Goal: Task Accomplishment & Management: Manage account settings

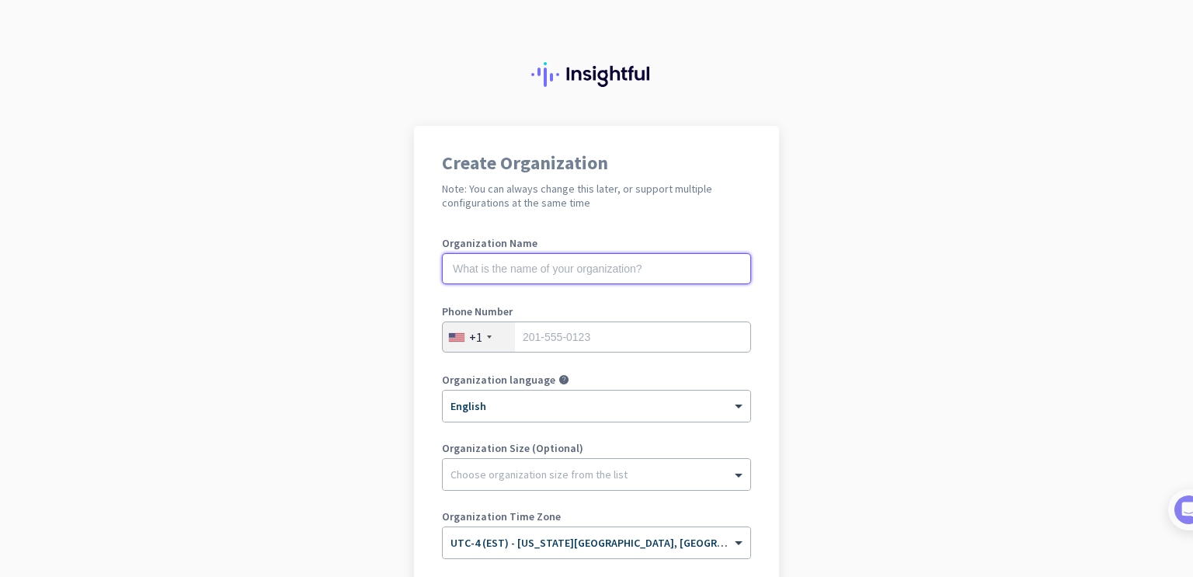
click at [613, 272] on input "text" at bounding box center [596, 268] width 309 height 31
type input "Carrier Connect Ai"
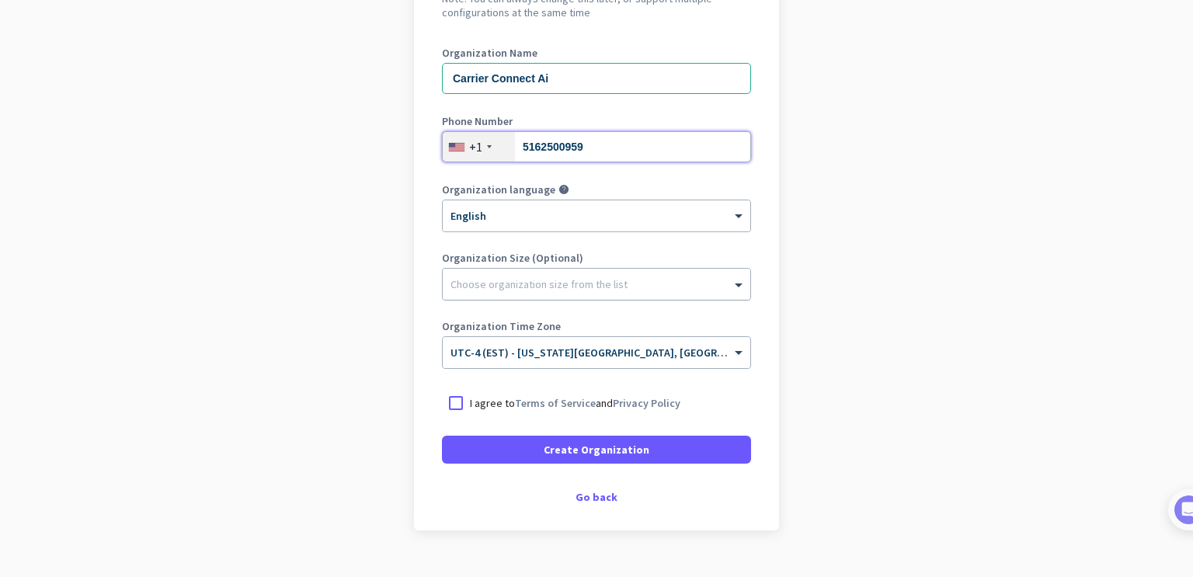
scroll to position [196, 0]
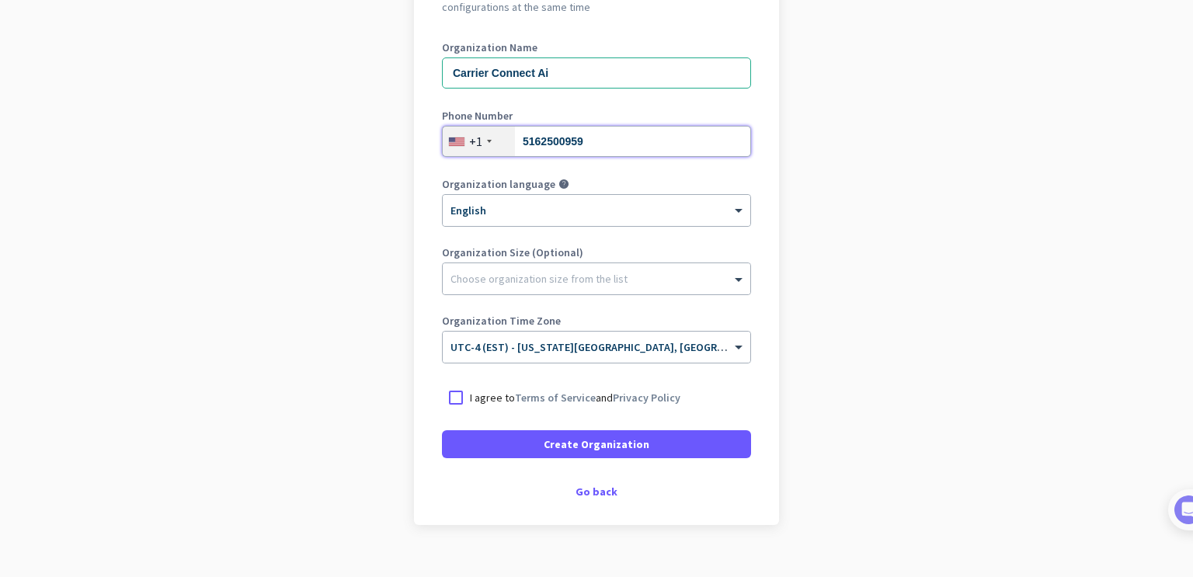
type input "5162500959"
click at [481, 402] on p "I agree to Terms of Service and Privacy Policy" at bounding box center [575, 398] width 210 height 16
click at [0, 0] on input "I agree to Terms of Service and Privacy Policy" at bounding box center [0, 0] width 0 height 0
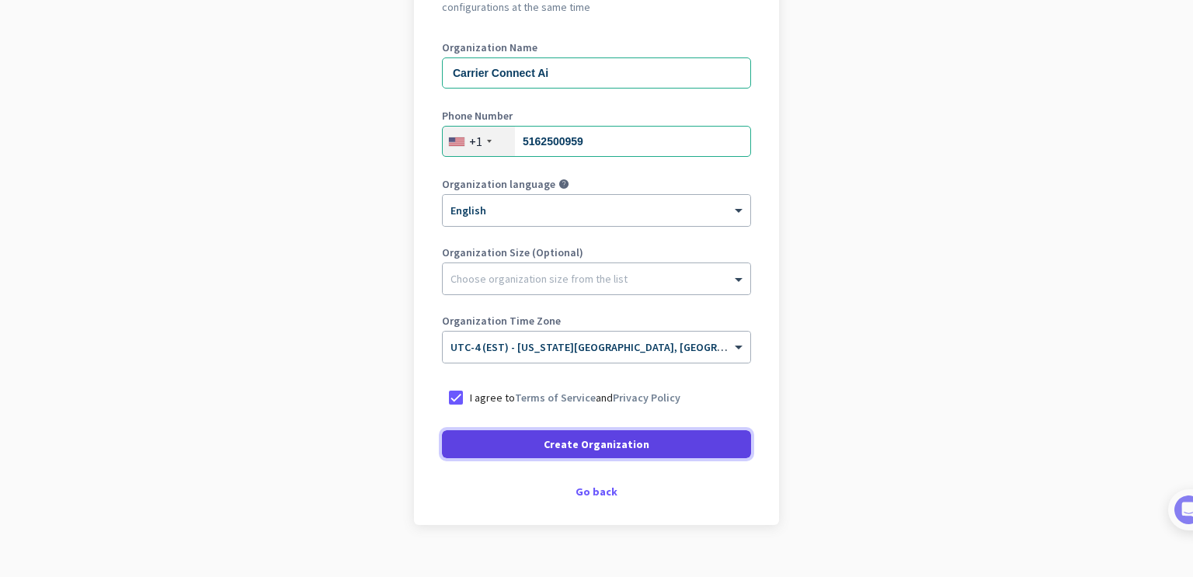
click at [510, 436] on span at bounding box center [596, 443] width 309 height 37
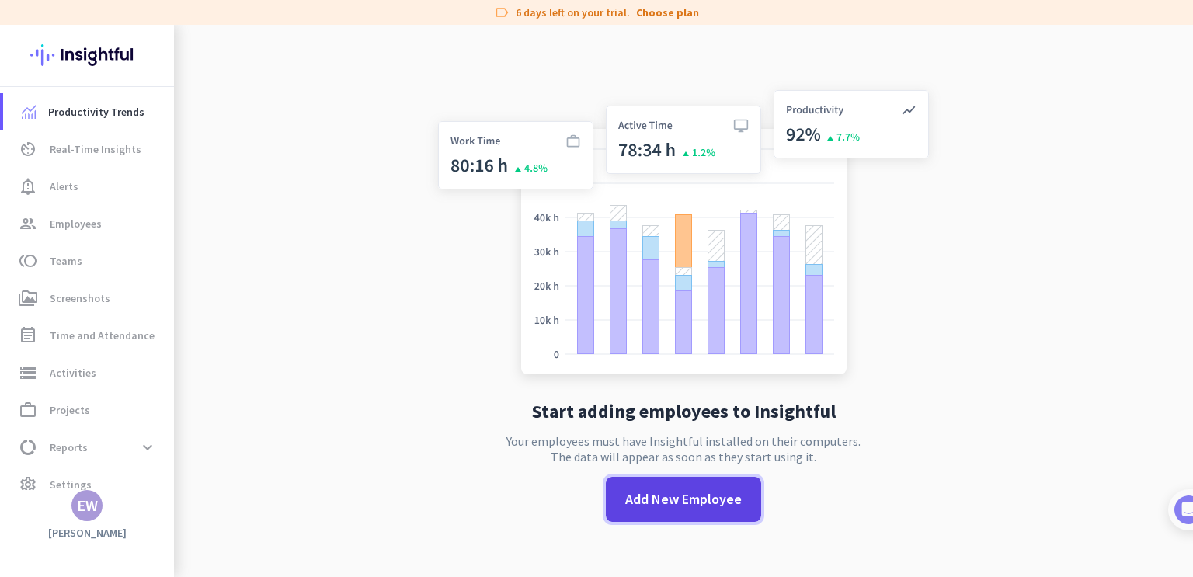
click at [655, 496] on span "Add New Employee" at bounding box center [683, 499] width 116 height 20
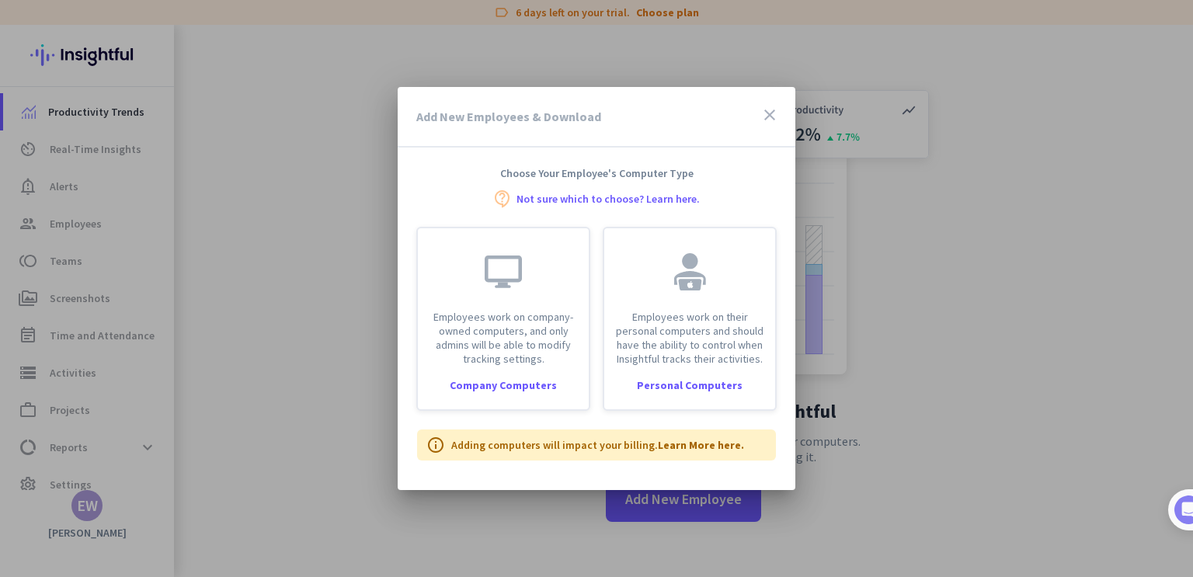
scroll to position [110, 0]
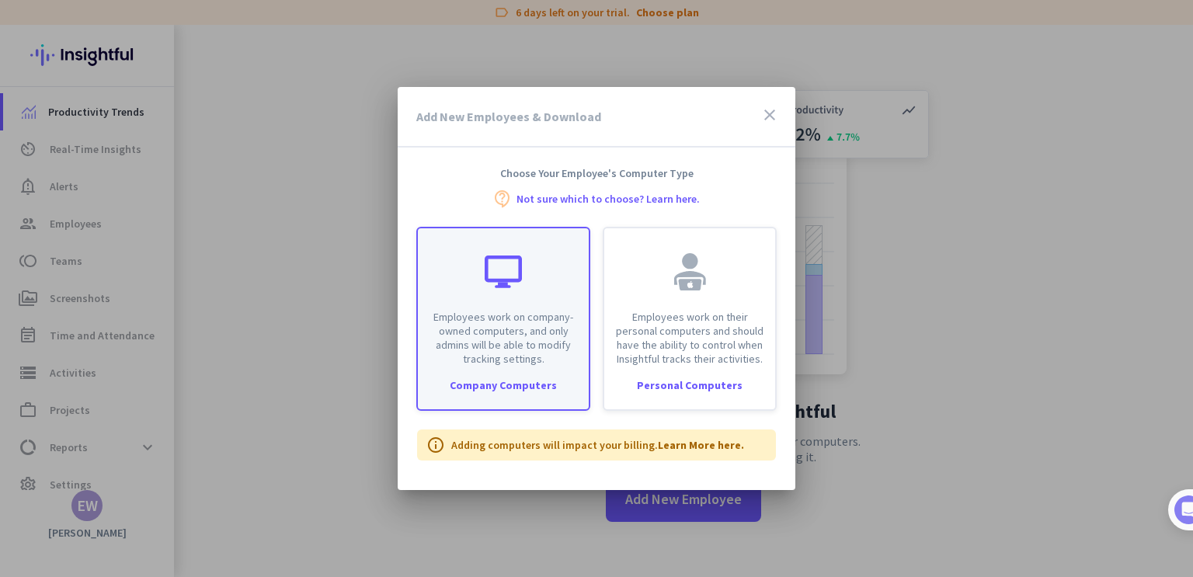
click at [483, 355] on p "Employees work on company-owned computers, and only admins will be able to modi…" at bounding box center [503, 338] width 152 height 56
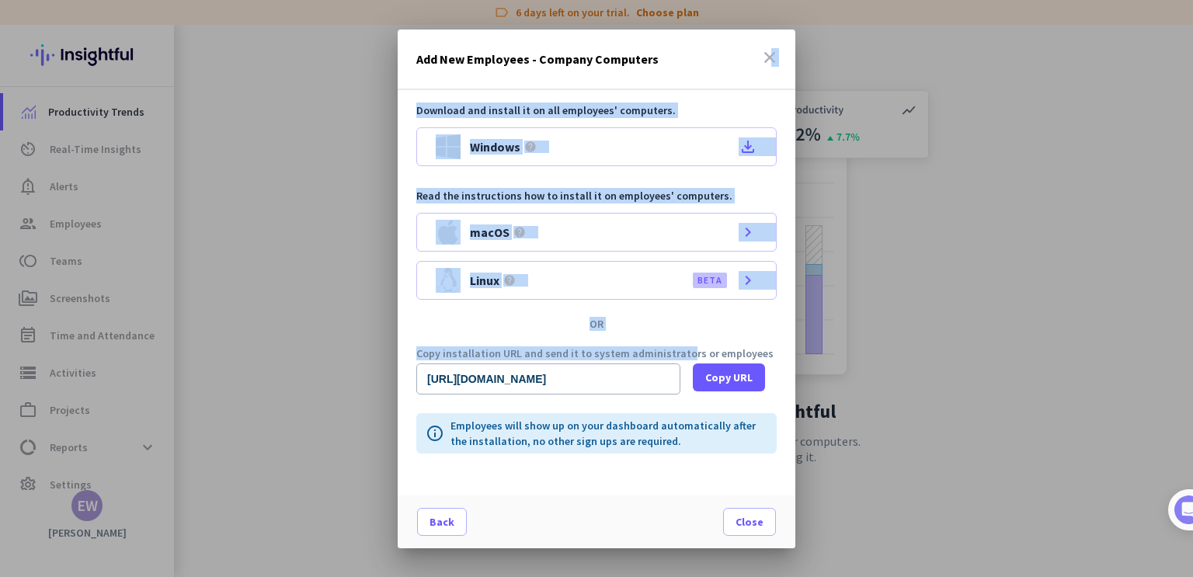
drag, startPoint x: 674, startPoint y: 332, endPoint x: 755, endPoint y: 55, distance: 288.2
click at [755, 55] on div "Add New Employees - Company Computers close Download and install it on all empl…" at bounding box center [597, 289] width 398 height 519
click at [760, 55] on icon "close" at bounding box center [769, 57] width 19 height 19
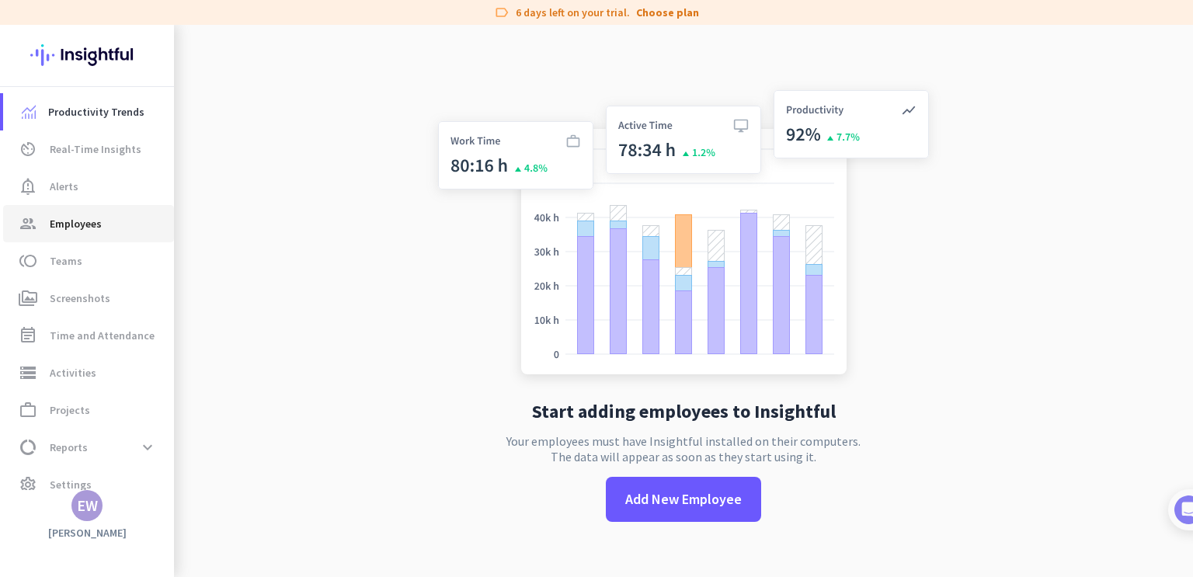
click at [68, 219] on span "Employees" at bounding box center [76, 223] width 52 height 19
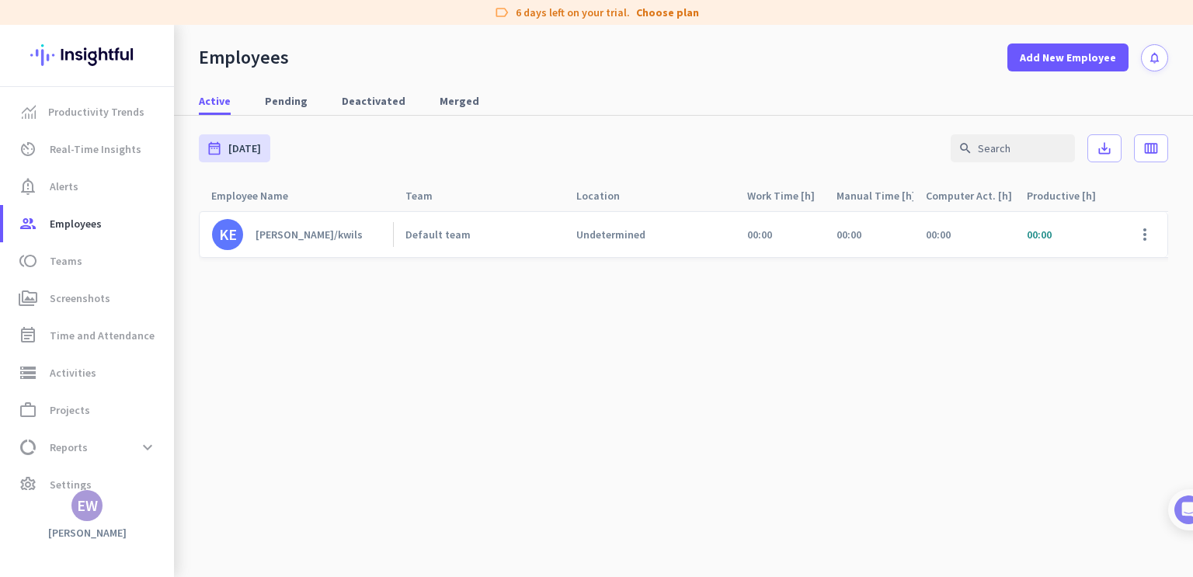
click at [320, 241] on div "[PERSON_NAME]/kwils" at bounding box center [308, 234] width 107 height 14
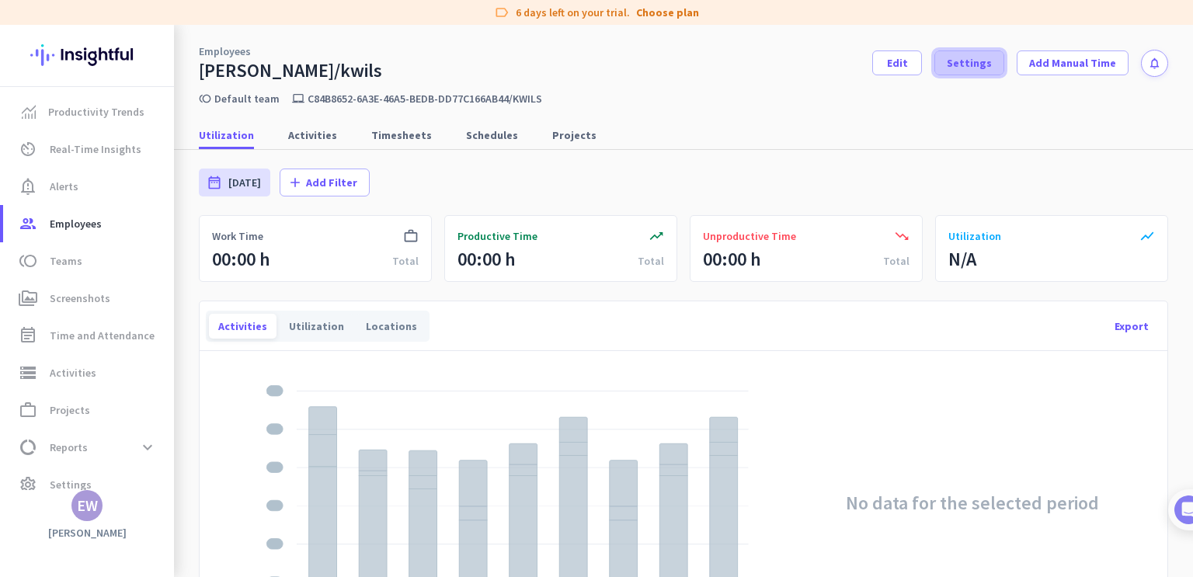
click at [963, 64] on span "Settings" at bounding box center [968, 63] width 45 height 16
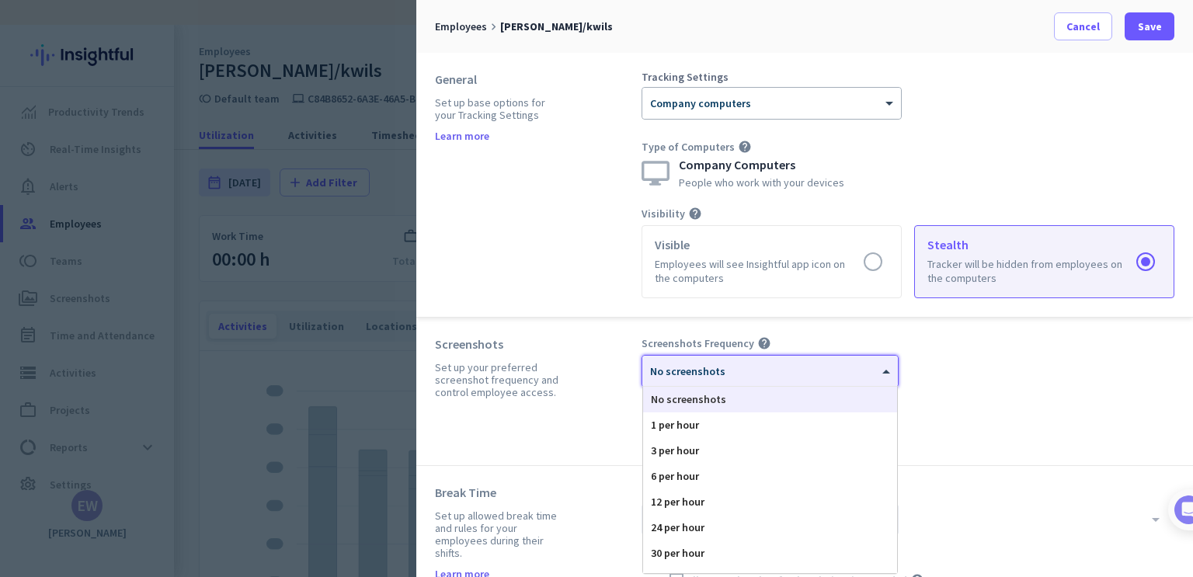
click at [893, 367] on span at bounding box center [887, 371] width 19 height 13
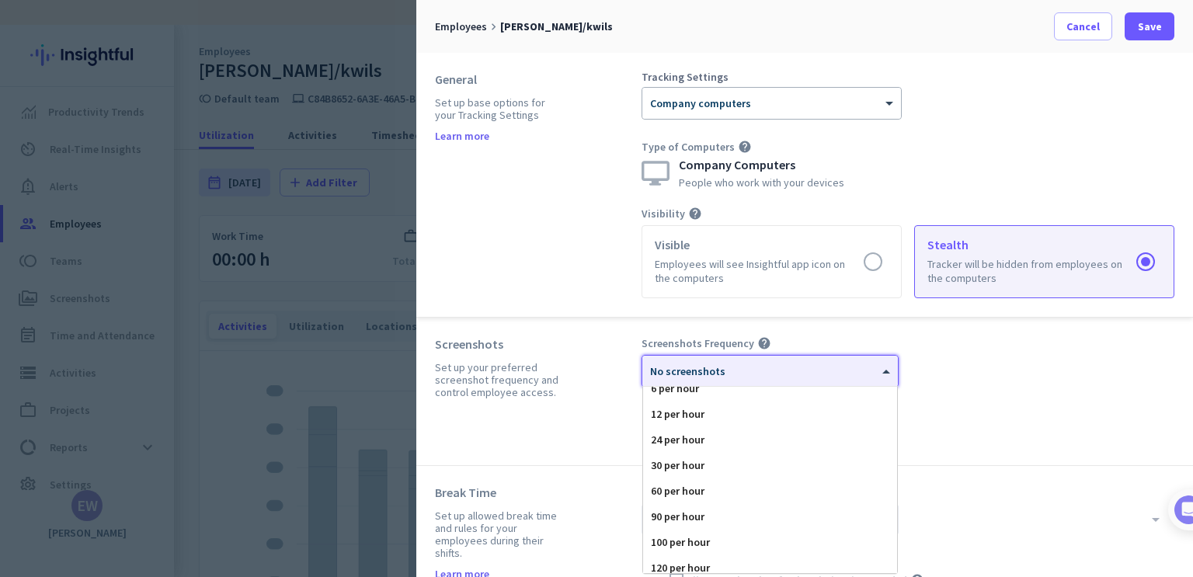
scroll to position [95, 0]
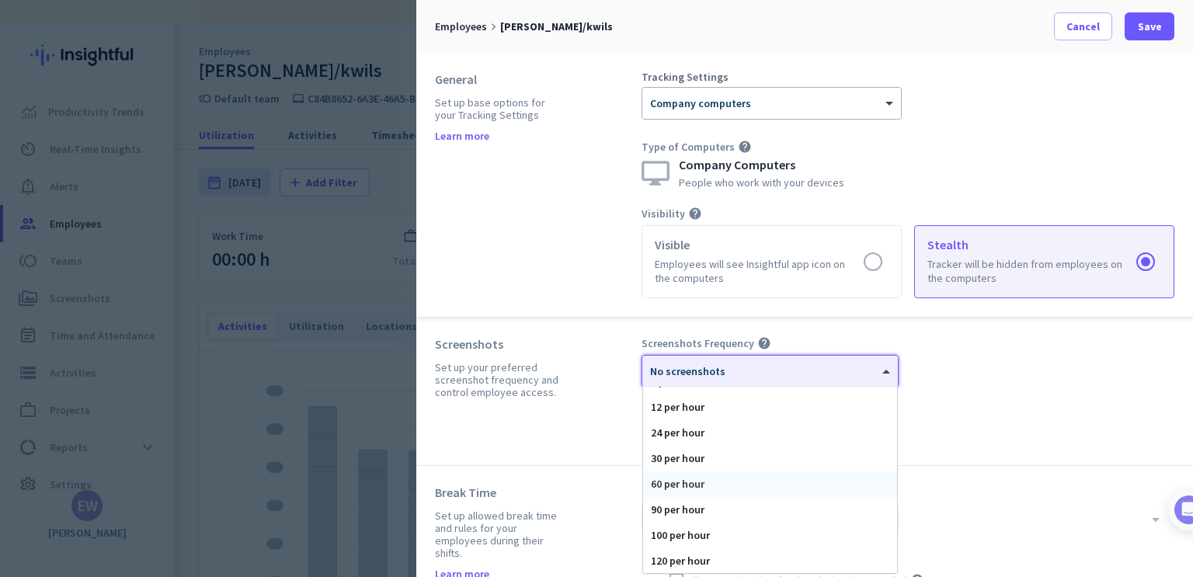
click at [702, 478] on div "60 per hour" at bounding box center [770, 484] width 254 height 26
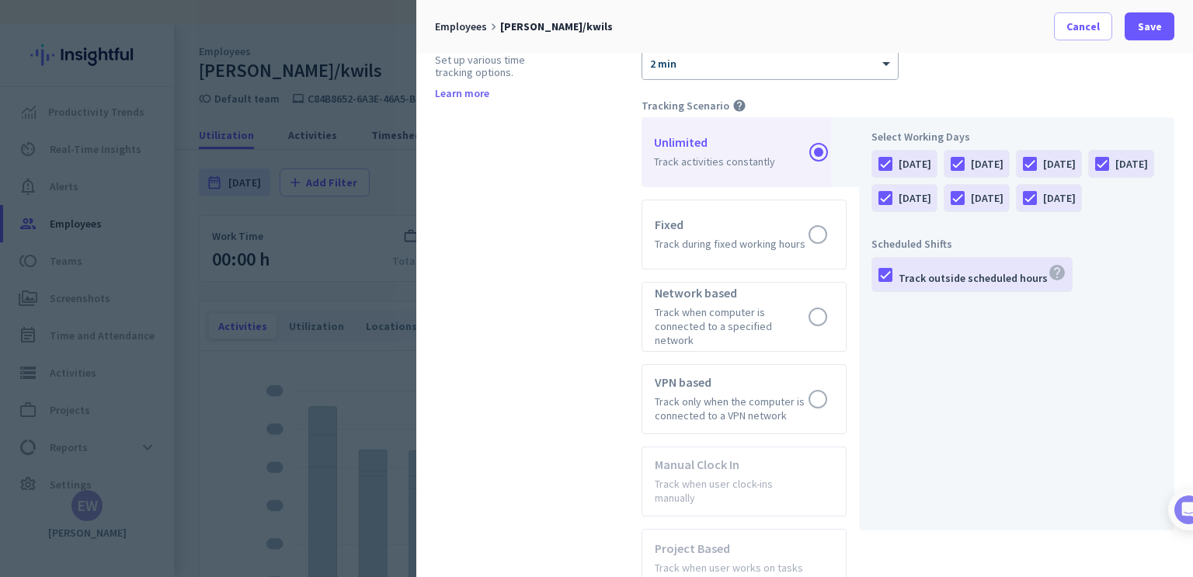
scroll to position [913, 0]
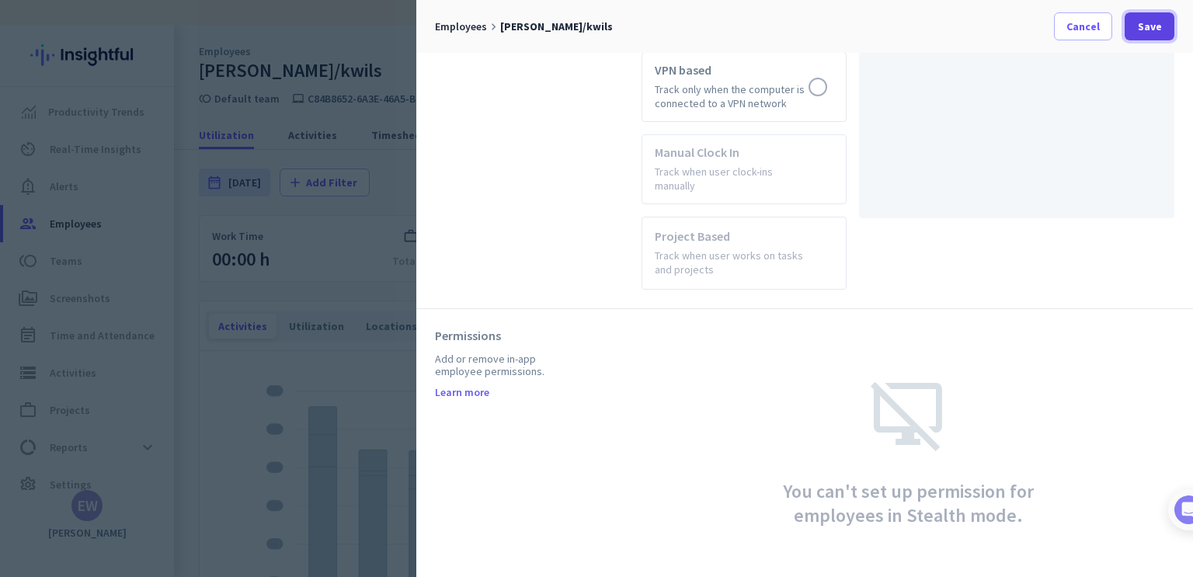
click at [1145, 28] on span "Save" at bounding box center [1149, 27] width 24 height 16
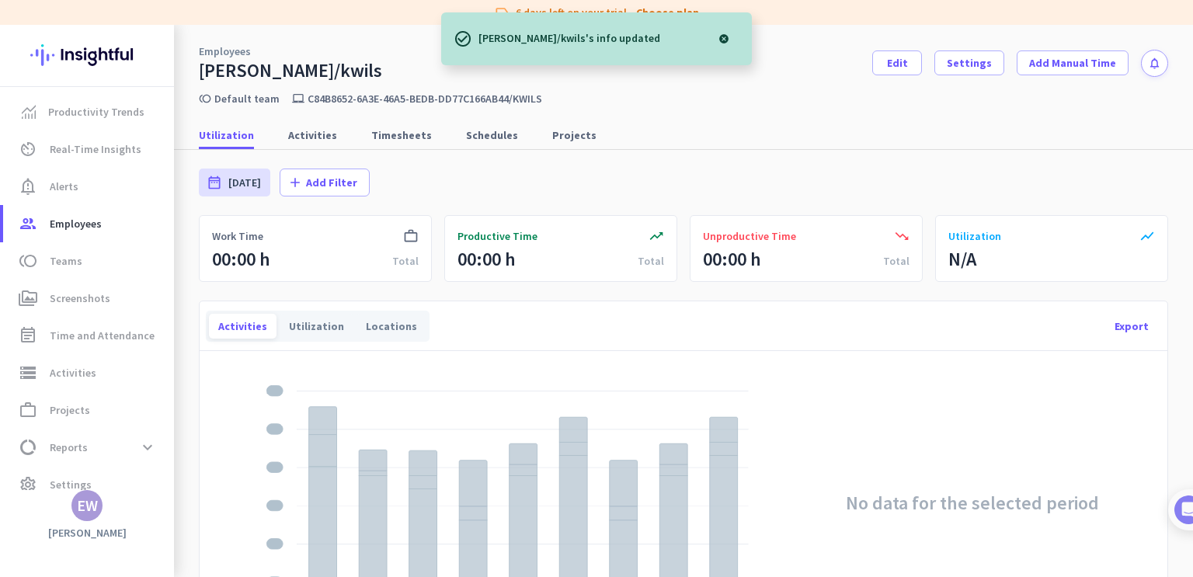
click at [819, 124] on div "Utilization Activities Timesheets Schedules Projects" at bounding box center [683, 135] width 1019 height 29
